Goal: Task Accomplishment & Management: Complete application form

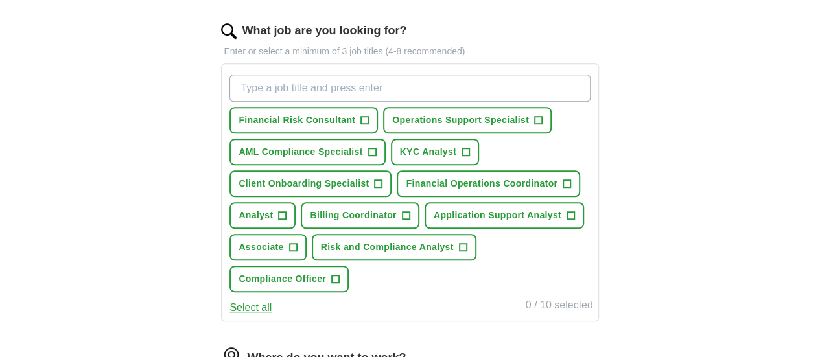
scroll to position [423, 0]
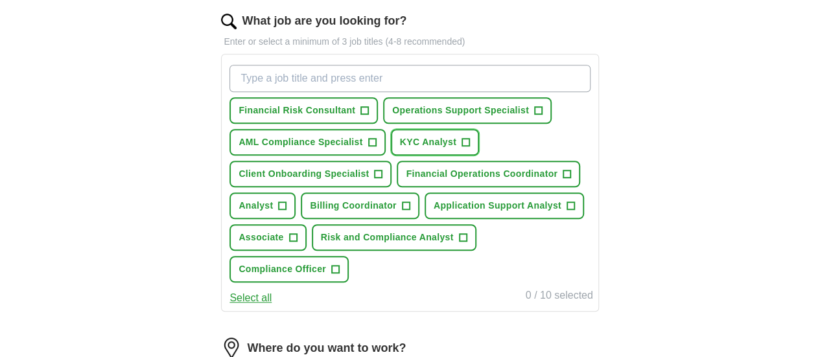
click at [456, 149] on span "KYC Analyst" at bounding box center [428, 142] width 56 height 14
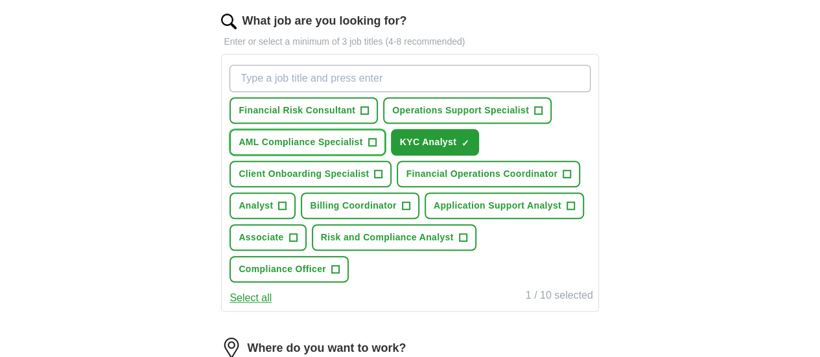
click at [376, 148] on span "+" at bounding box center [372, 142] width 8 height 10
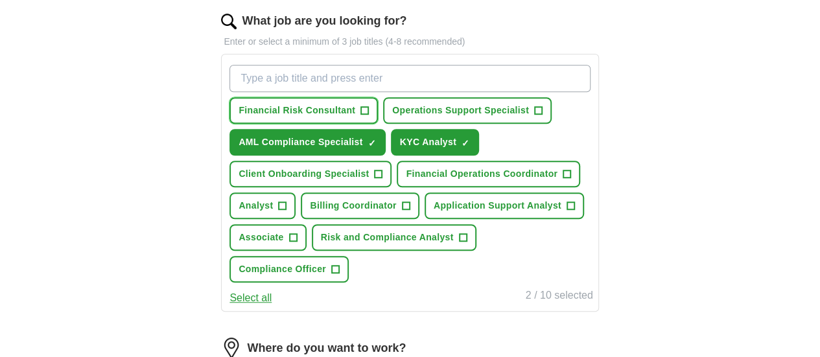
click at [349, 108] on span "Financial Risk Consultant" at bounding box center [296, 111] width 117 height 14
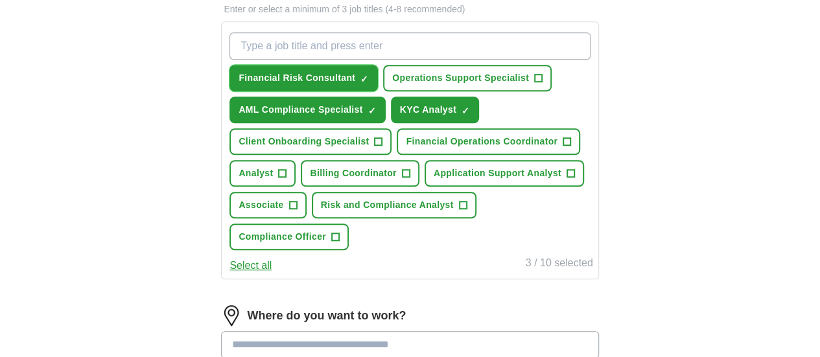
scroll to position [456, 0]
click at [381, 154] on button "Client Onboarding Specialist +" at bounding box center [310, 141] width 162 height 27
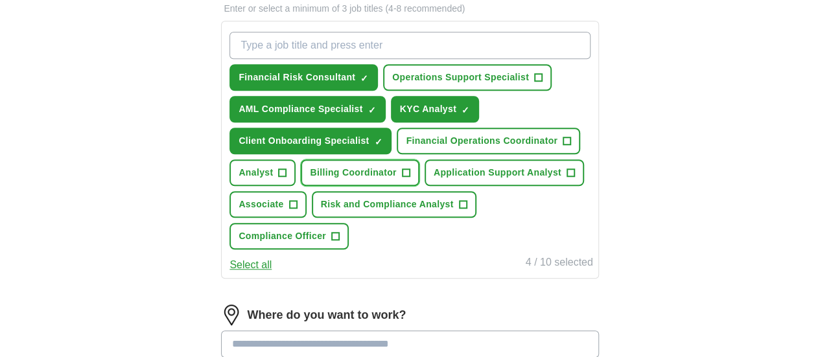
click at [354, 186] on button "Billing Coordinator +" at bounding box center [360, 172] width 118 height 27
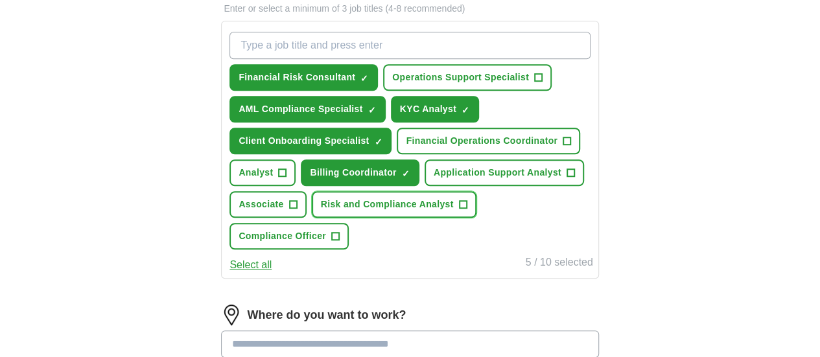
click at [409, 218] on button "Risk and Compliance Analyst +" at bounding box center [394, 204] width 165 height 27
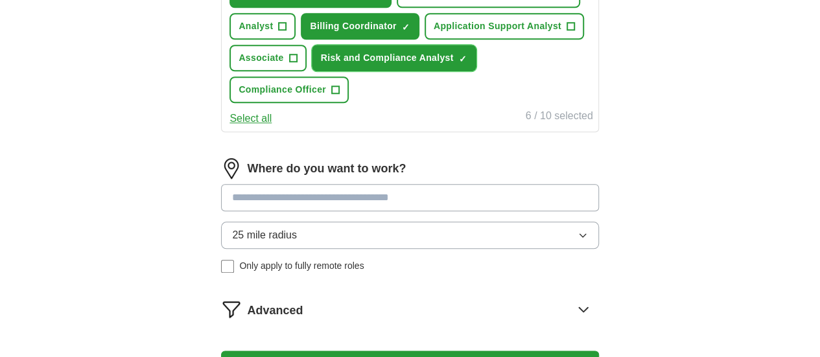
scroll to position [640, 0]
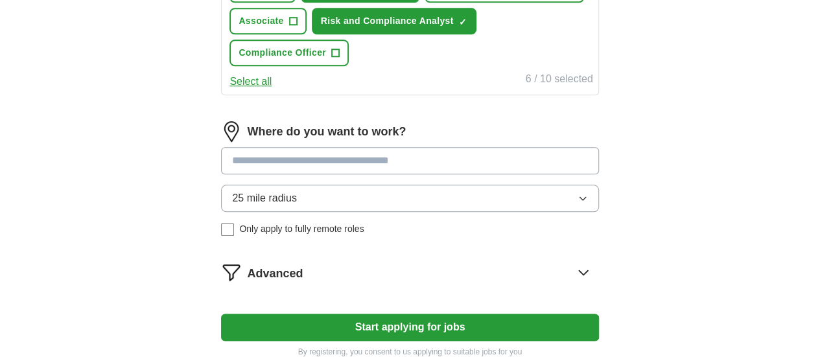
click at [271, 89] on button "Select all" at bounding box center [250, 82] width 42 height 16
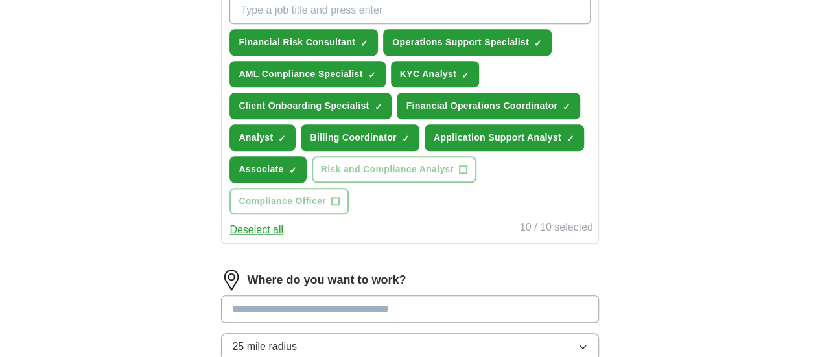
scroll to position [489, 0]
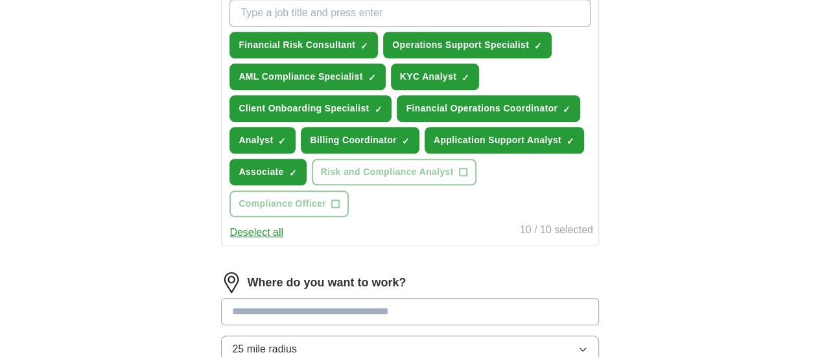
click at [283, 240] on button "Deselect all" at bounding box center [256, 233] width 54 height 16
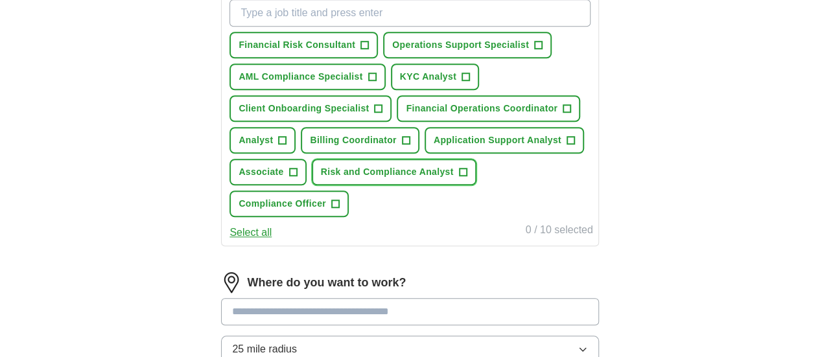
click at [410, 179] on span "Risk and Compliance Analyst" at bounding box center [387, 172] width 133 height 14
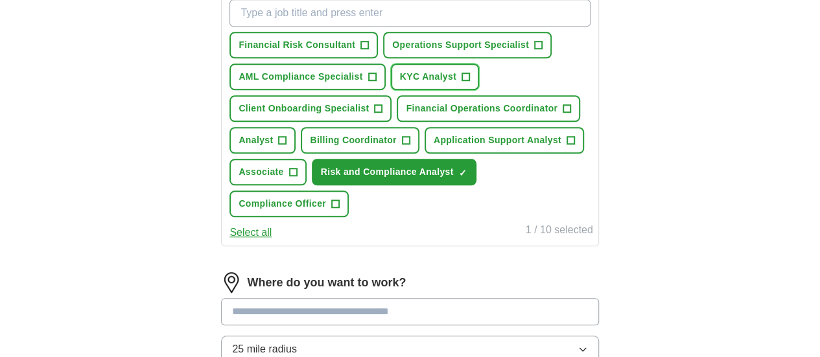
click at [456, 84] on span "KYC Analyst" at bounding box center [428, 77] width 56 height 14
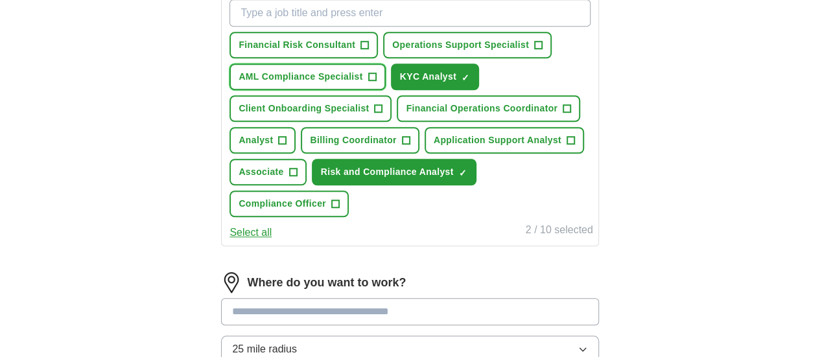
click at [371, 90] on button "AML Compliance Specialist +" at bounding box center [307, 76] width 156 height 27
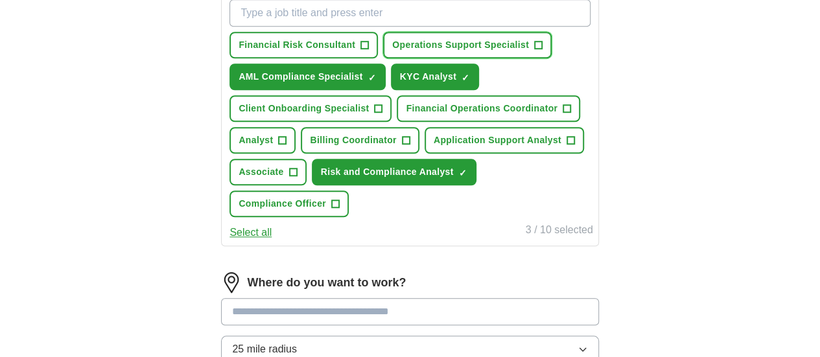
click at [383, 58] on button "Operations Support Specialist +" at bounding box center [467, 45] width 168 height 27
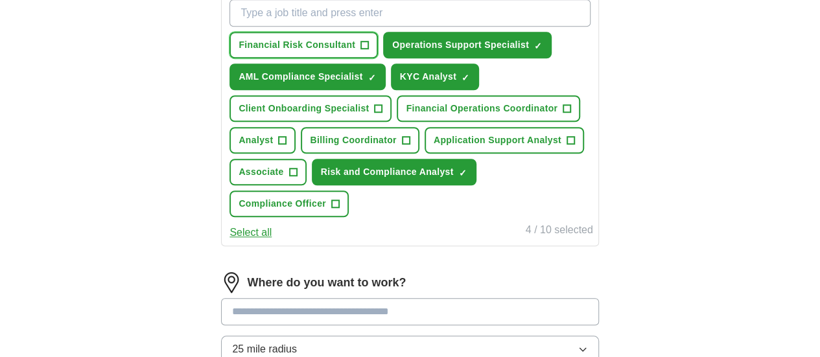
click at [367, 50] on button "Financial Risk Consultant +" at bounding box center [303, 45] width 148 height 27
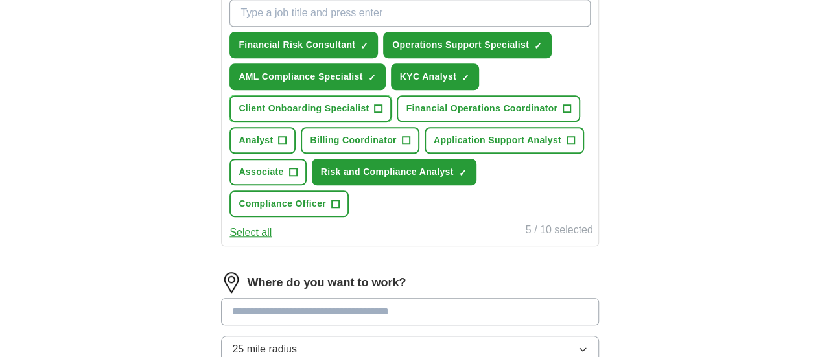
click at [363, 115] on span "Client Onboarding Specialist" at bounding box center [303, 109] width 130 height 14
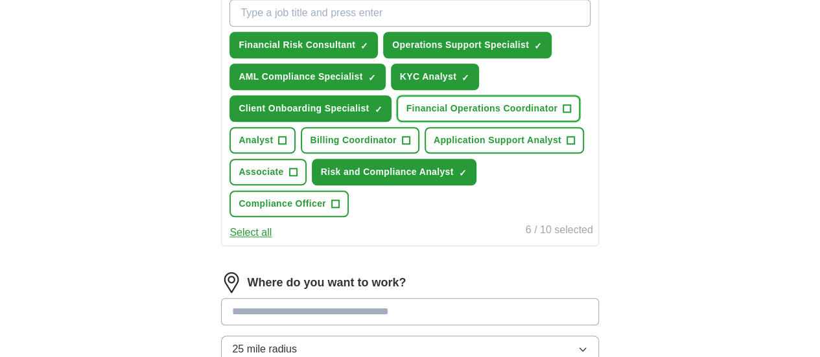
click at [406, 115] on span "Financial Operations Coordinator" at bounding box center [482, 109] width 152 height 14
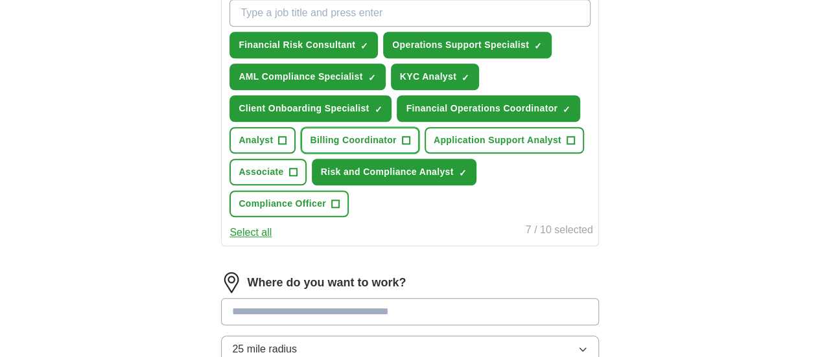
click at [336, 147] on span "Billing Coordinator" at bounding box center [353, 140] width 86 height 14
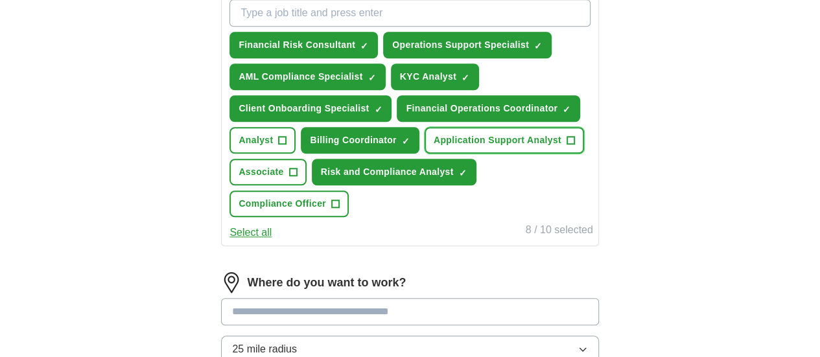
click at [444, 147] on span "Application Support Analyst" at bounding box center [497, 140] width 128 height 14
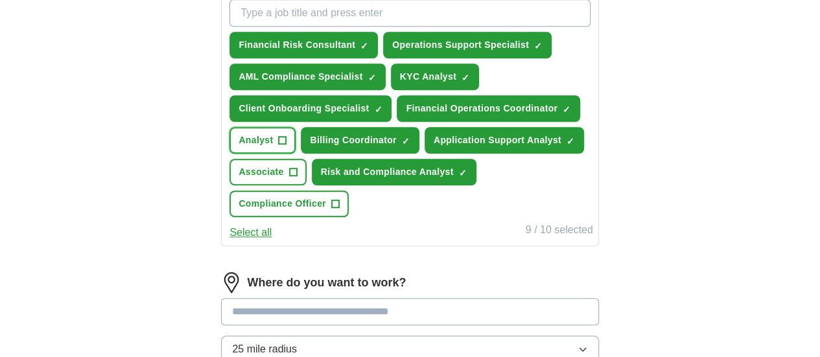
click at [273, 147] on span "Analyst" at bounding box center [255, 140] width 34 height 14
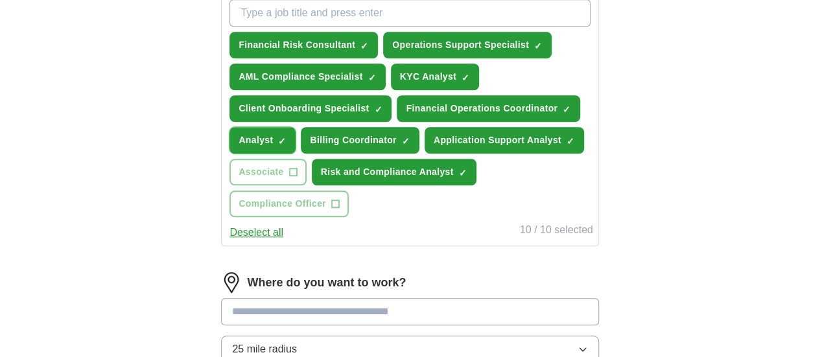
click at [273, 147] on span "Analyst" at bounding box center [255, 140] width 34 height 14
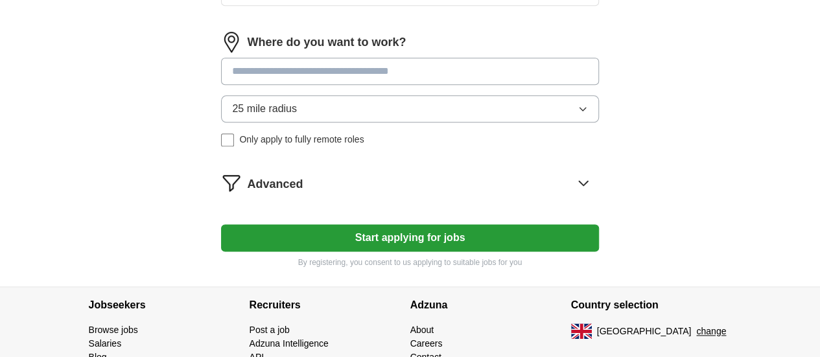
scroll to position [839, 0]
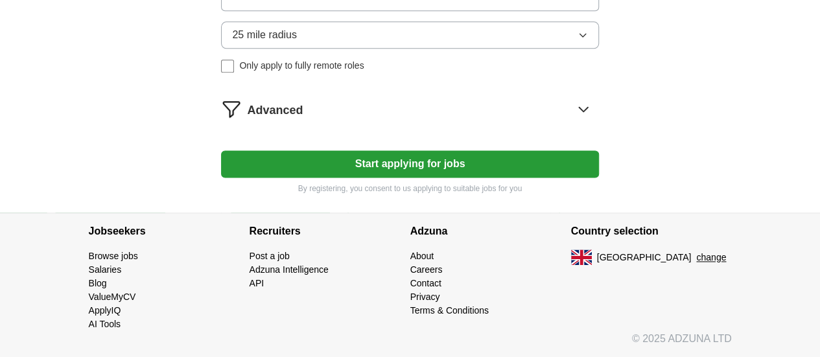
click at [397, 178] on button "Start applying for jobs" at bounding box center [409, 163] width 377 height 27
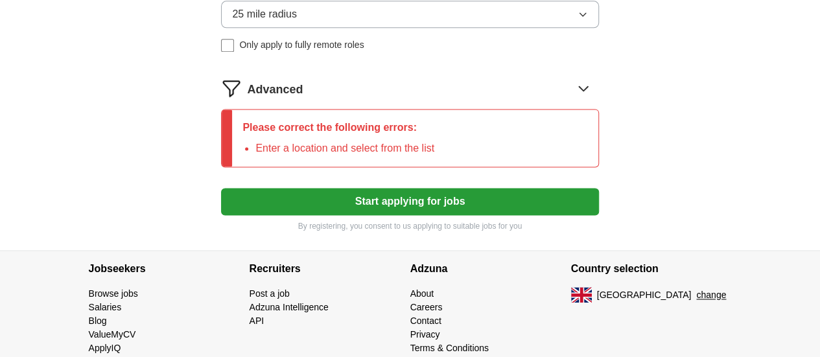
type input "*"
click at [221, 188] on button "Start applying for jobs" at bounding box center [409, 201] width 377 height 27
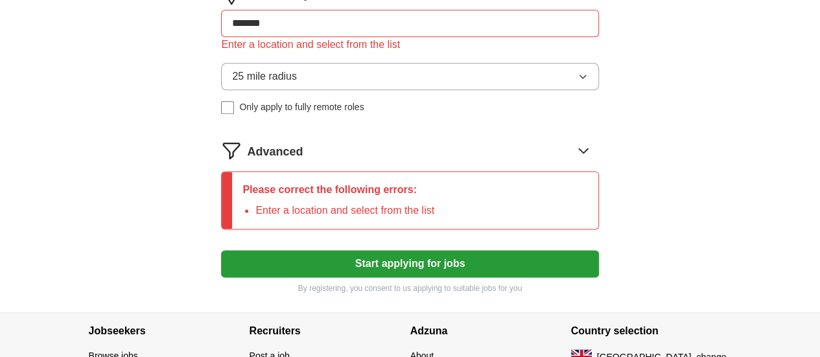
scroll to position [776, 0]
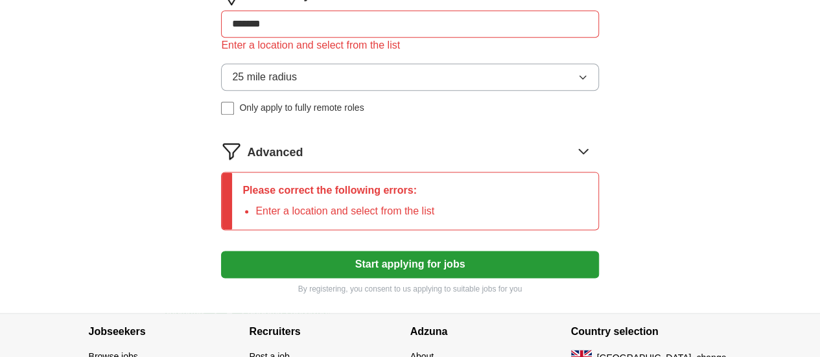
click at [285, 38] on input "*******" at bounding box center [409, 23] width 377 height 27
type input "******"
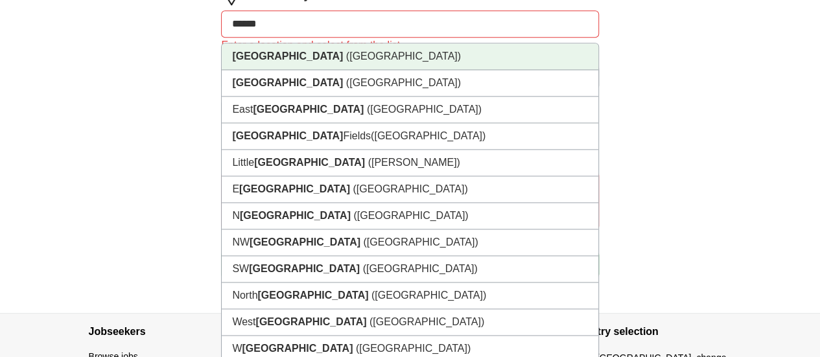
click at [307, 70] on li "[GEOGRAPHIC_DATA] ([GEOGRAPHIC_DATA])" at bounding box center [410, 56] width 376 height 27
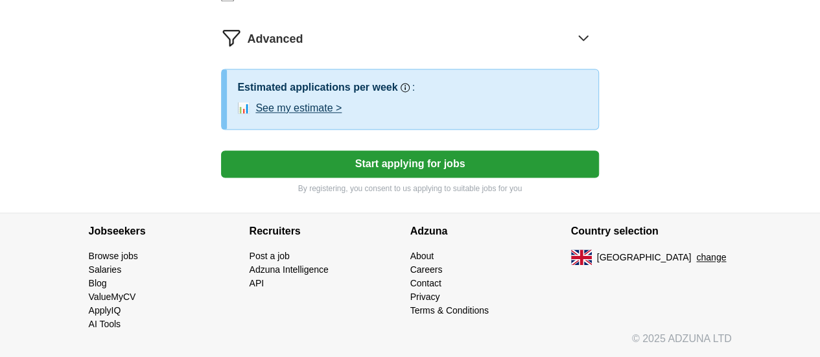
scroll to position [901, 0]
click at [365, 178] on button "Start applying for jobs" at bounding box center [409, 163] width 377 height 27
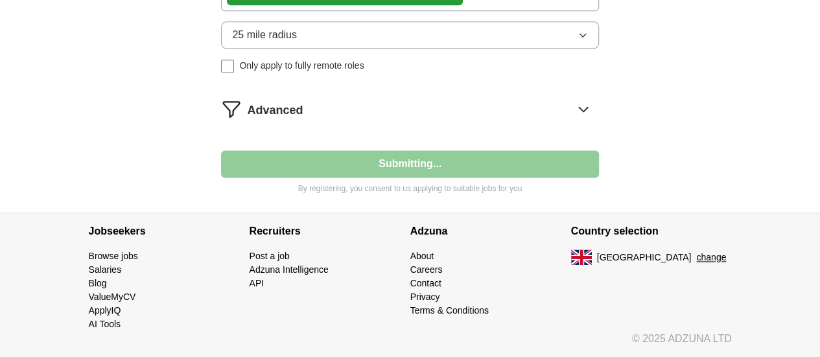
select select "**"
